Goal: Task Accomplishment & Management: Manage account settings

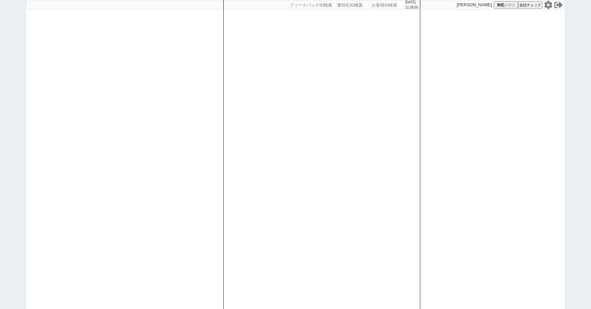
click at [0, 123] on div "[DATE] 11:28:50 候補物件を追加してしてください 紹介した物件一覧 他社物件を追加する 空室確認ページに追加・削除 紹介した物件一覧 他社物件を…" at bounding box center [295, 154] width 591 height 309
paste input "609211"
type input "609211"
select select "300"
select select "3"
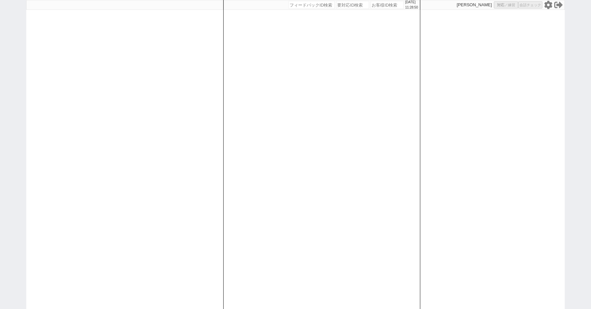
select select
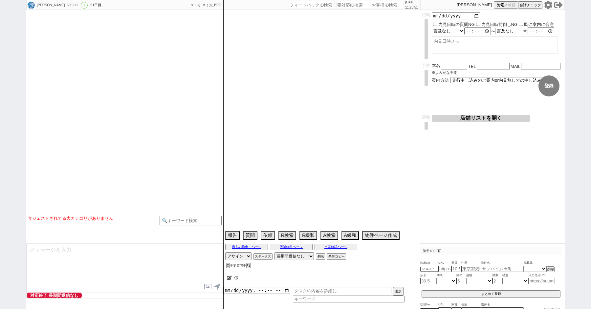
select select "13"
select select "0"
select select "50"
select select "1293"
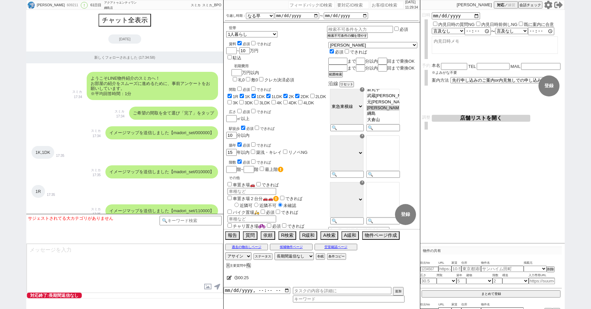
click at [12, 60] on div "[PERSON_NAME] 609211 ! 0 61日目 アクアトゥエンティワン 綱島店 冬眠中 自社客 スミカ スミカ_BPO チャット全表示 [DATE…" at bounding box center [295, 154] width 591 height 309
paste input "612599"
type input "612599"
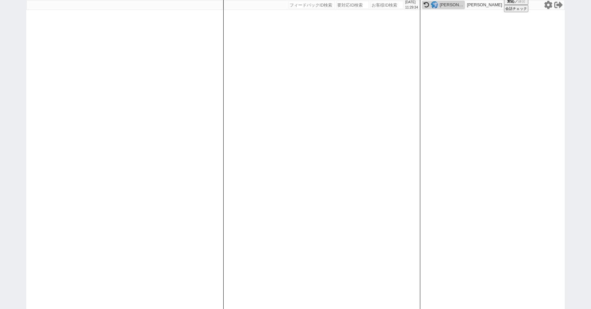
select select "200"
select select
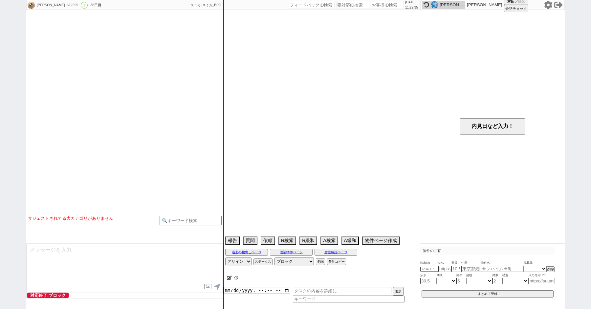
select select "13"
select select "0"
select select "62"
select select "1516"
select select "69"
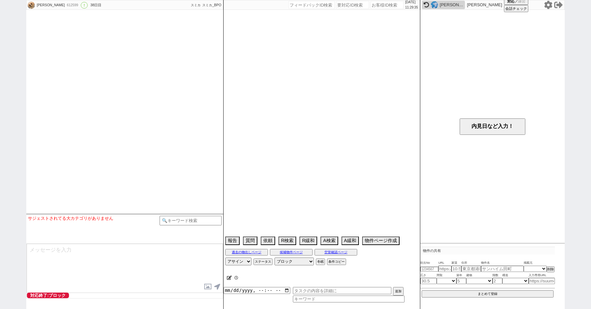
select select "1658"
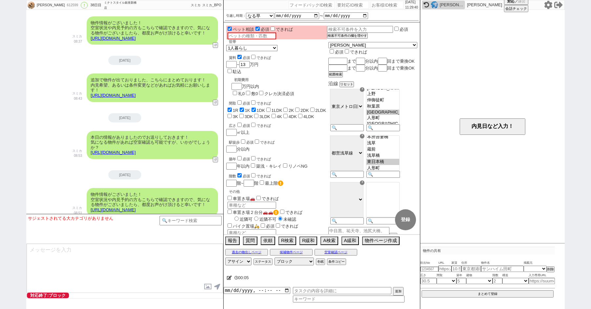
scroll to position [2843, 0]
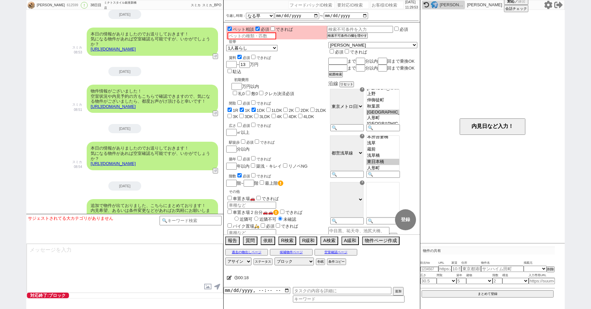
click at [0, 133] on div "[PERSON_NAME] 612599 ! 0 38日目 ミナトスタイル銀座新橋店 冬眠中 自社客 スミカ スミカ_BPO チャット全表示 [DATE] よ…" at bounding box center [295, 154] width 591 height 309
paste input "612978"
type input "612978"
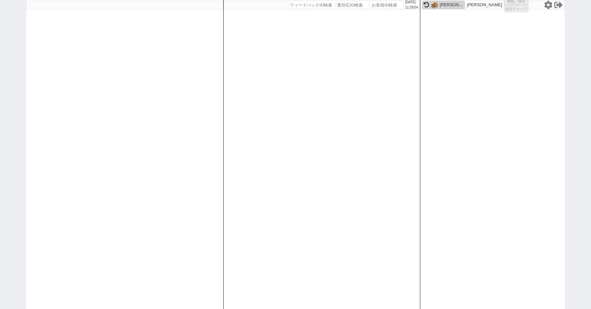
select select "500"
select select
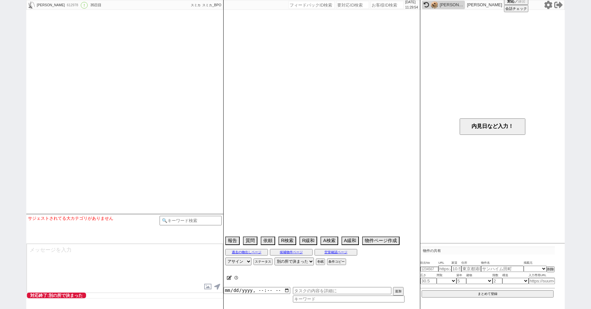
scroll to position [1589, 0]
select select "15"
select select "1"
select select "14"
select select "84"
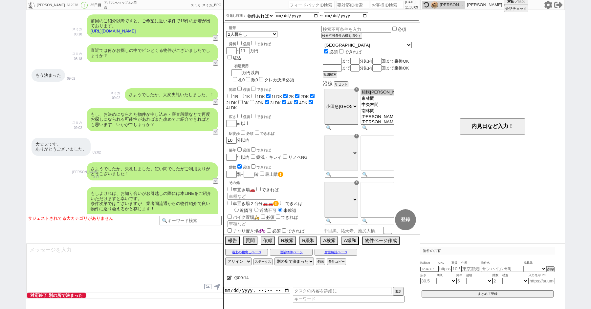
click at [9, 151] on div "誠 612978 ! 0 35日目 アパマンショップ上大岡店 冬眠中 自社客 スミカ スミカ_BPO チャット全表示 [DATE] ようこそLINE物件紹介の…" at bounding box center [295, 154] width 591 height 309
paste input "612549"
type input "612549"
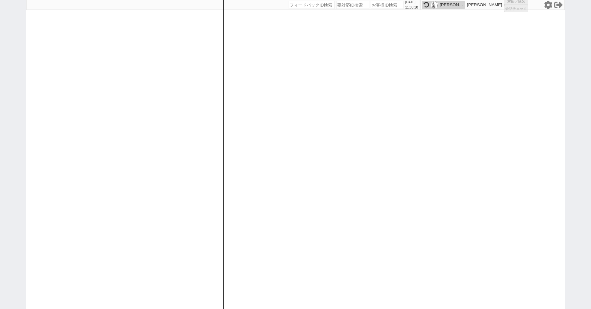
select select
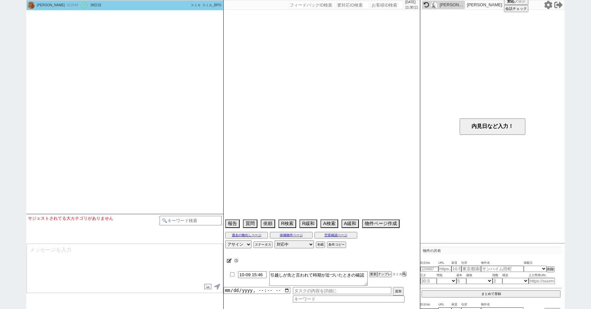
type textarea "他社あり"
select select "15"
select select "0"
select select "50"
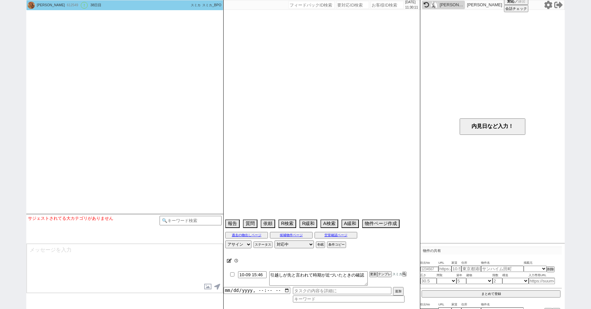
select select "[DATE]"
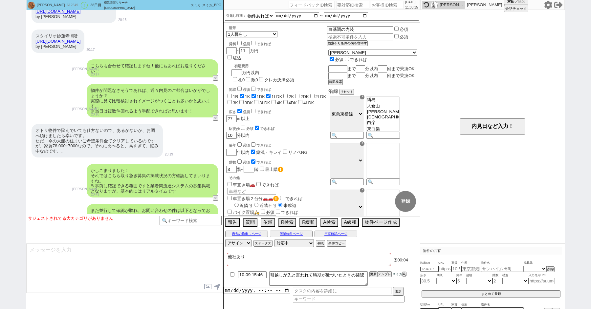
scroll to position [2869, 0]
